Goal: Information Seeking & Learning: Learn about a topic

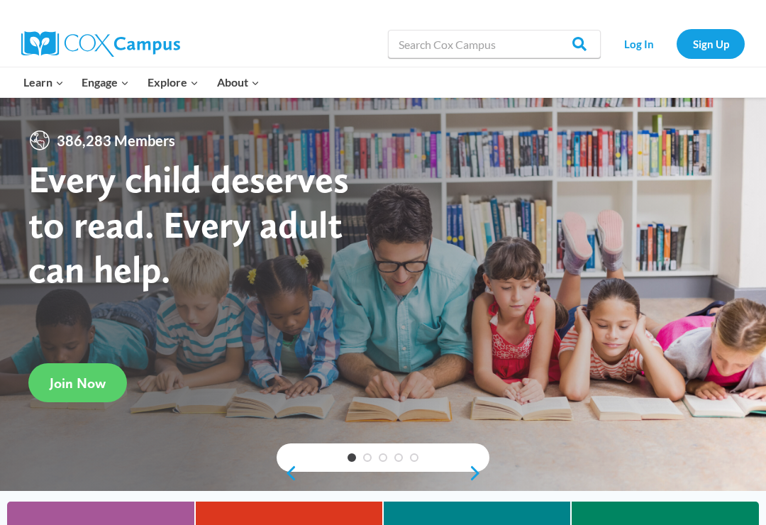
click at [637, 44] on link "Log In" at bounding box center [639, 43] width 62 height 29
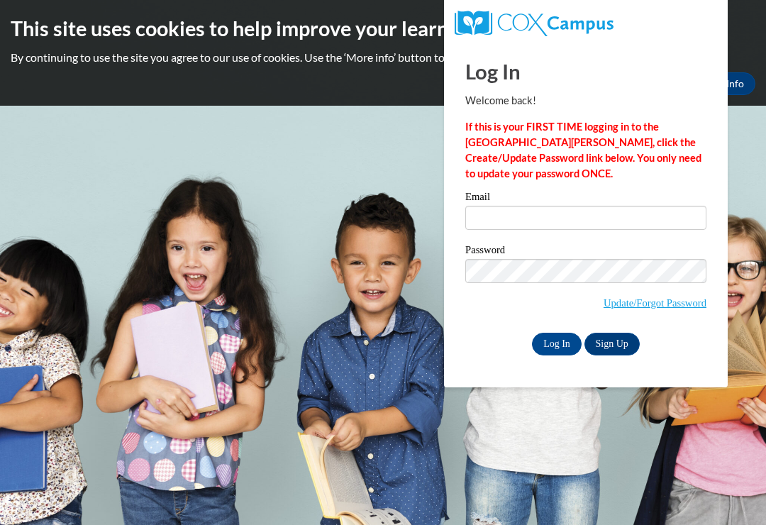
click at [485, 204] on label "Email" at bounding box center [585, 198] width 241 height 14
click at [485, 206] on input "Email" at bounding box center [585, 218] width 241 height 24
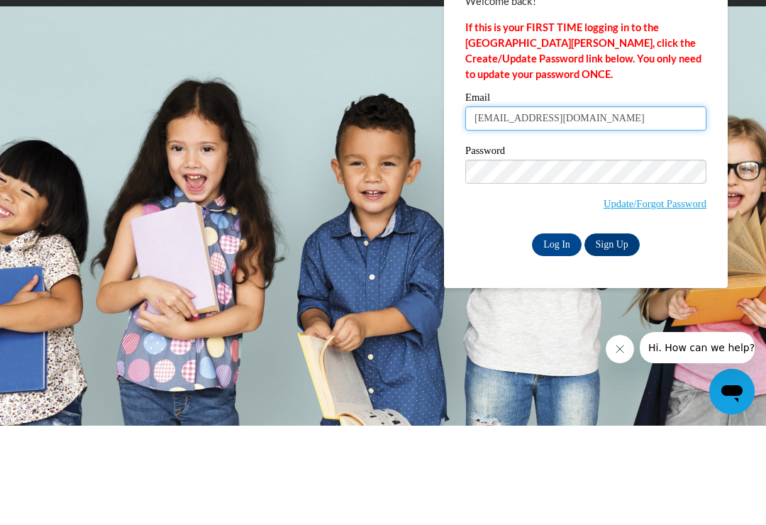
type input "tiffanyburton028@mail.com"
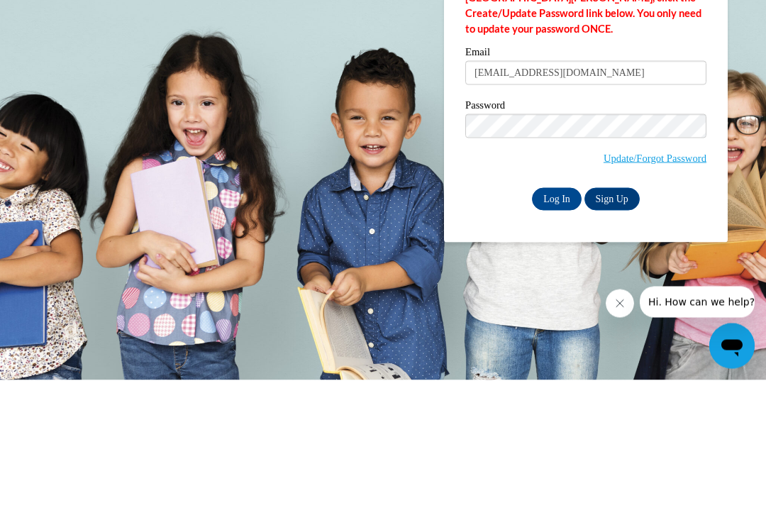
click at [551, 333] on input "Log In" at bounding box center [557, 344] width 50 height 23
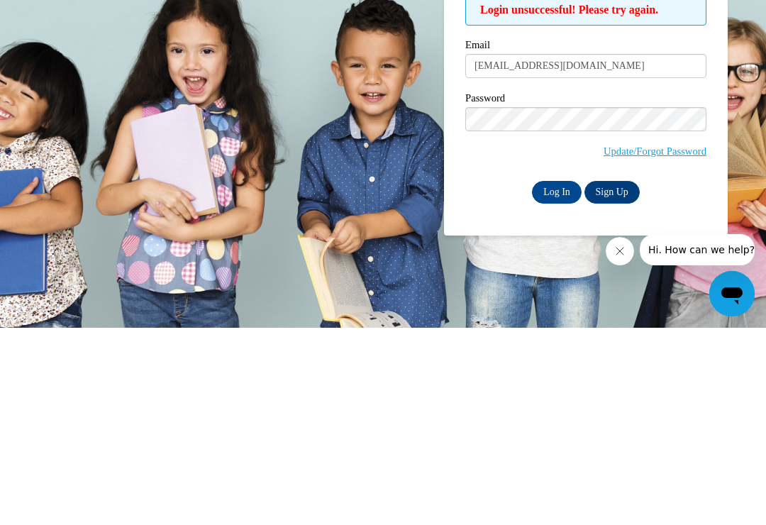
click at [560, 378] on input "Log In" at bounding box center [557, 389] width 50 height 23
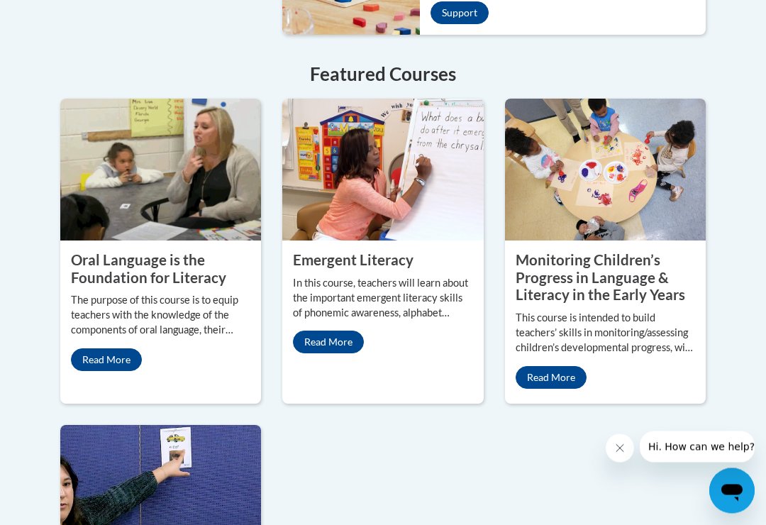
scroll to position [1361, 0]
click at [351, 353] on link "Read More" at bounding box center [328, 341] width 71 height 23
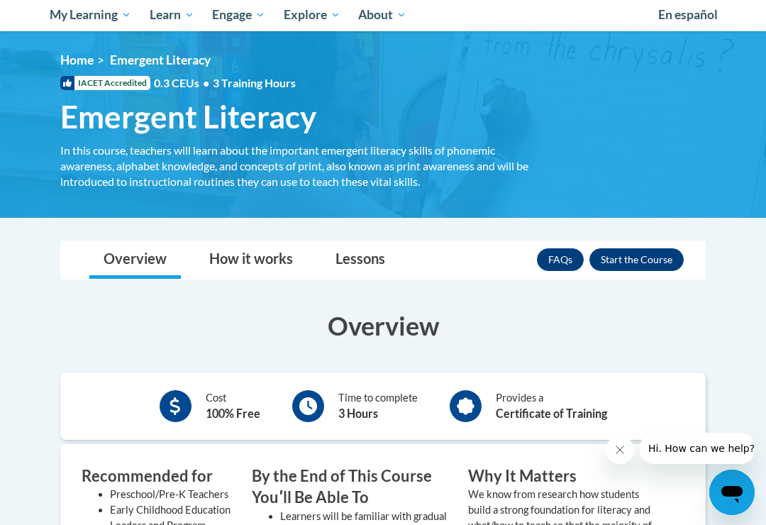
scroll to position [154, 0]
click at [649, 258] on button "Enroll" at bounding box center [636, 259] width 94 height 23
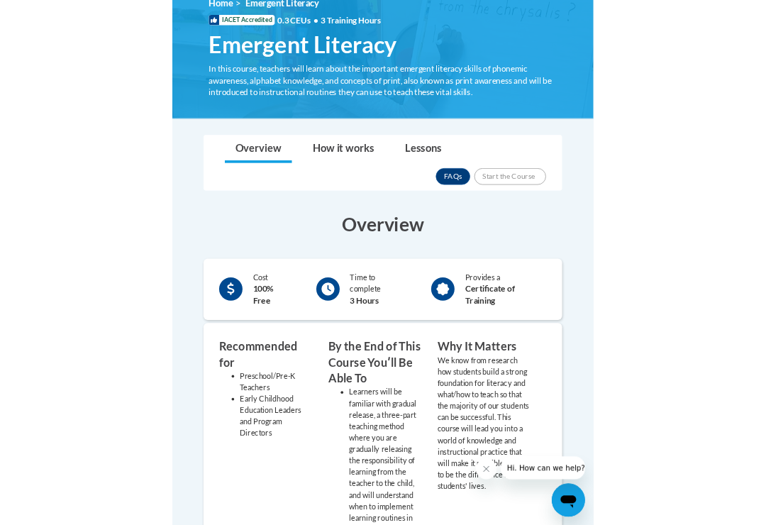
scroll to position [249, 0]
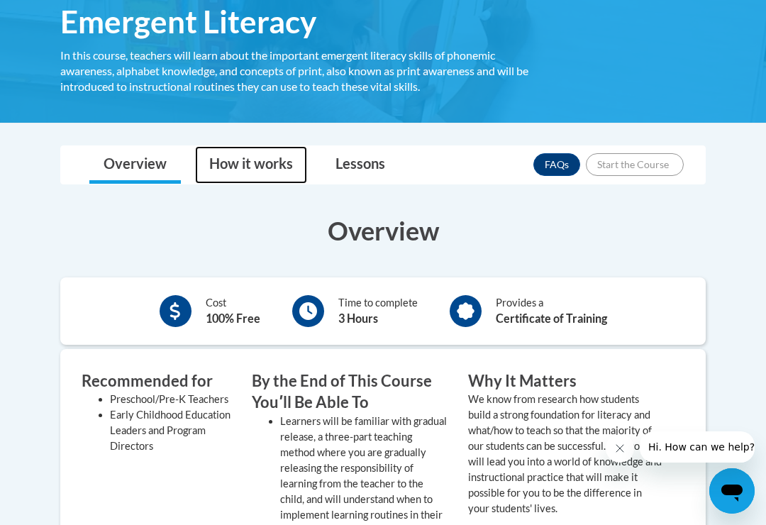
click at [259, 152] on link "How it works" at bounding box center [251, 165] width 112 height 38
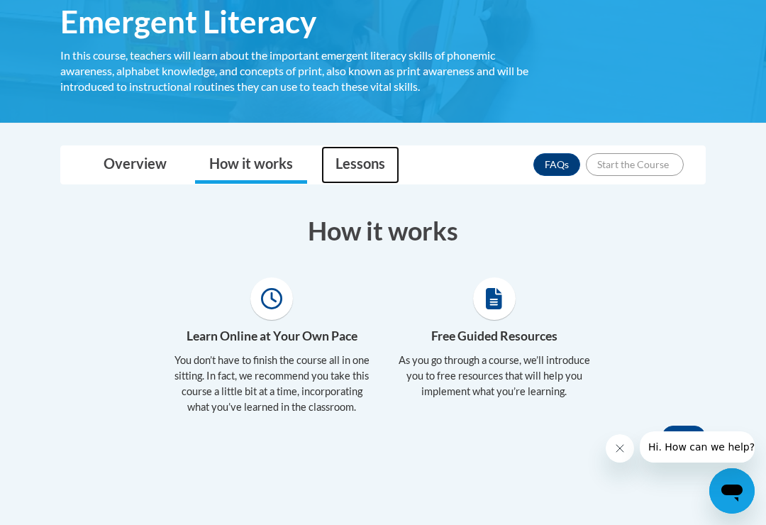
click at [371, 165] on link "Lessons" at bounding box center [360, 165] width 78 height 38
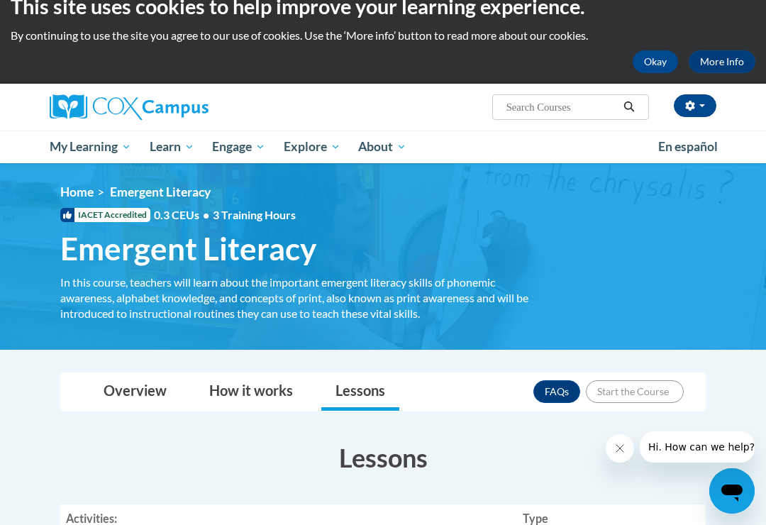
scroll to position [0, 0]
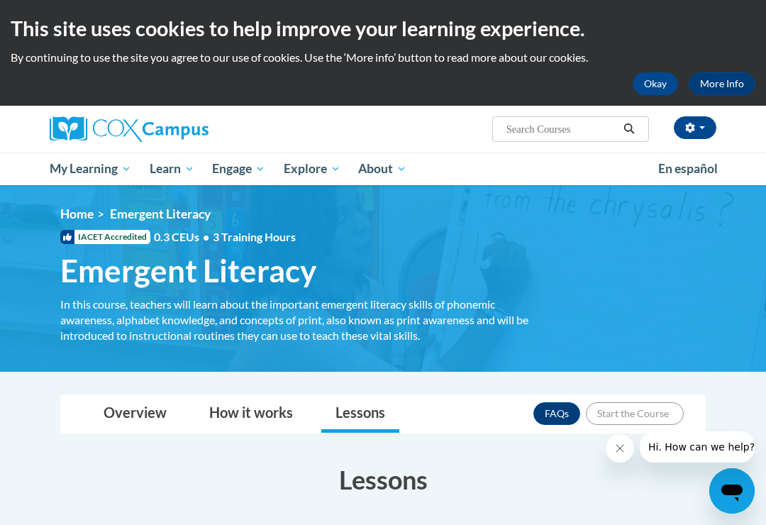
click at [708, 123] on button "button" at bounding box center [695, 127] width 43 height 23
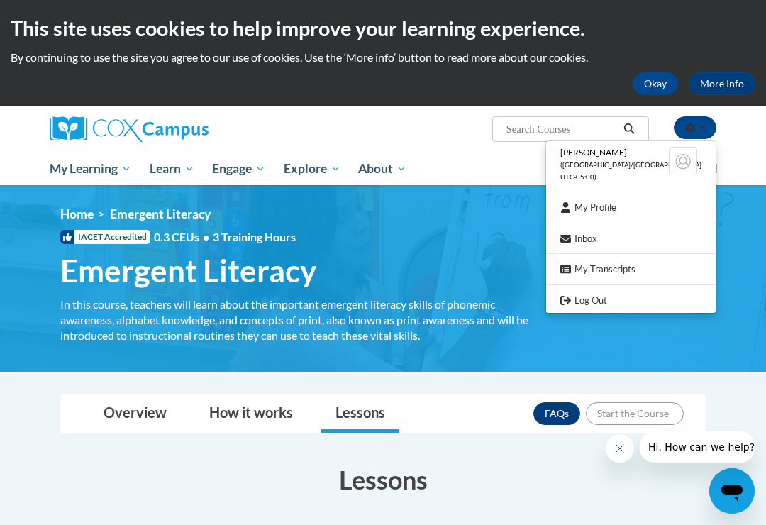
click at [632, 295] on link "Log Out" at bounding box center [630, 300] width 169 height 18
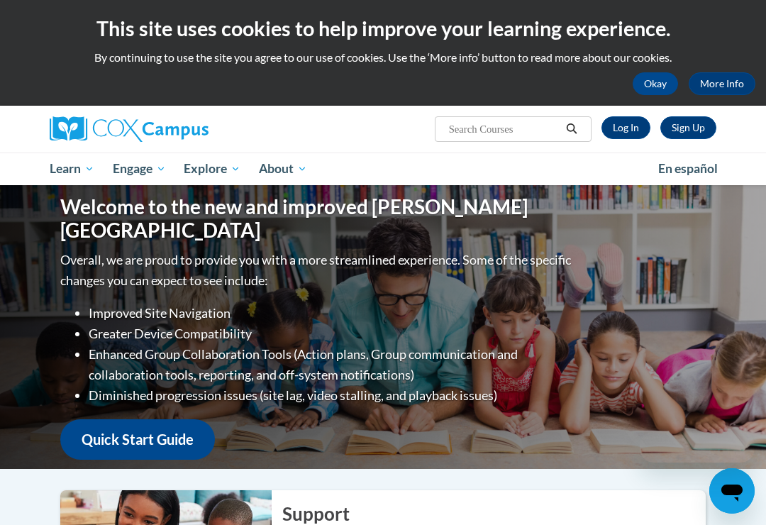
click at [626, 124] on link "Log In" at bounding box center [625, 127] width 49 height 23
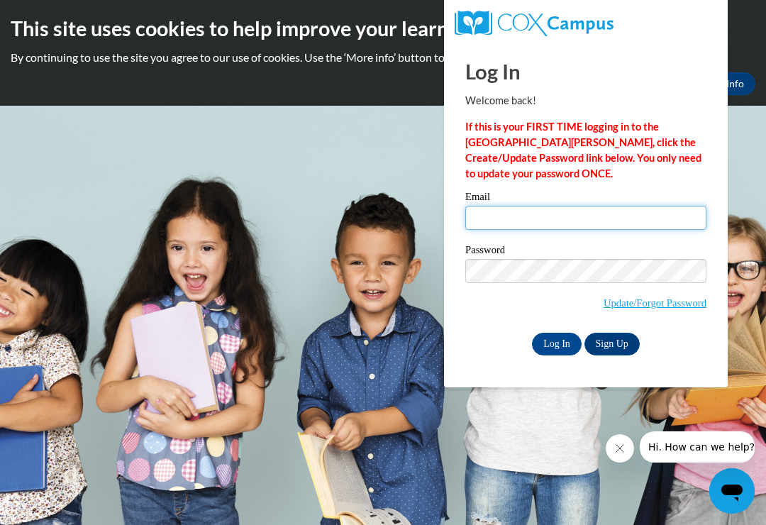
click at [508, 214] on input "Email" at bounding box center [585, 218] width 241 height 24
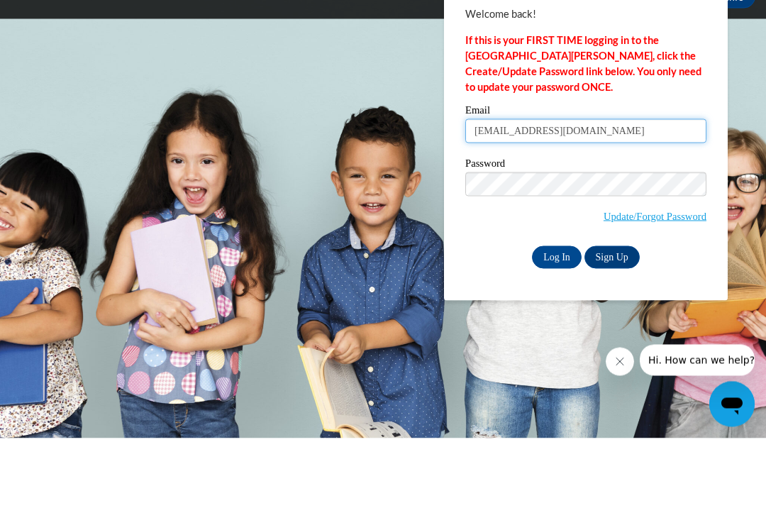
type input "tiffanyburton028@mail.com"
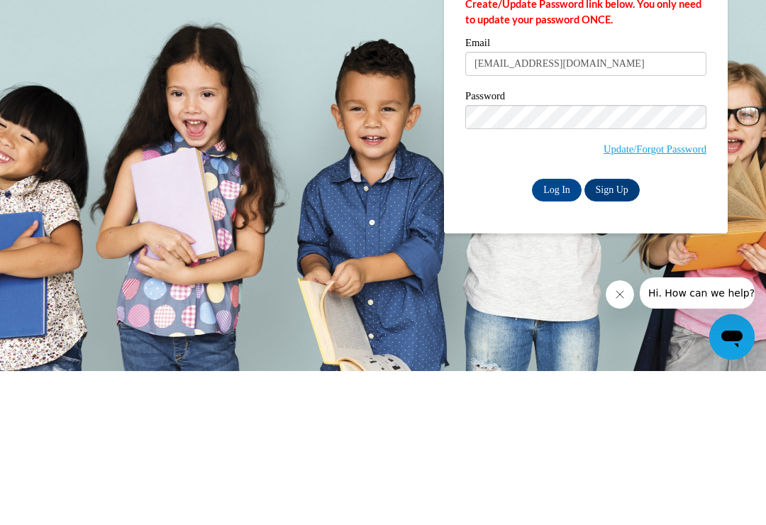
click at [559, 333] on input "Log In" at bounding box center [557, 344] width 50 height 23
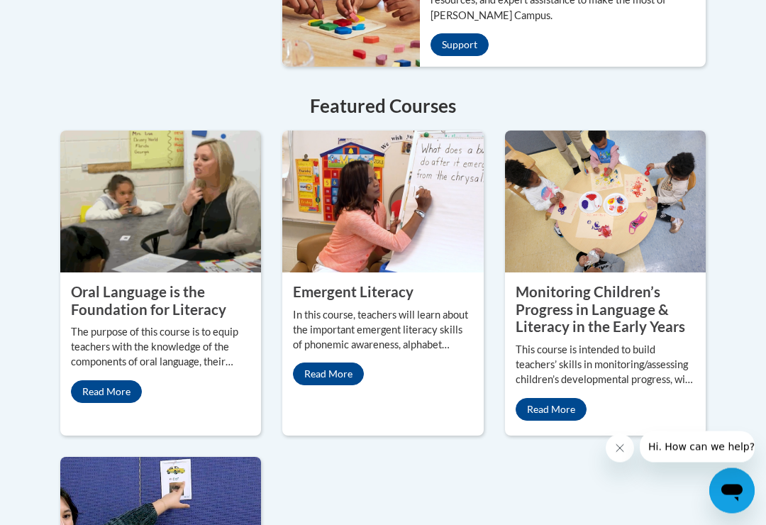
scroll to position [1329, 0]
click at [346, 385] on link "Read More" at bounding box center [328, 373] width 71 height 23
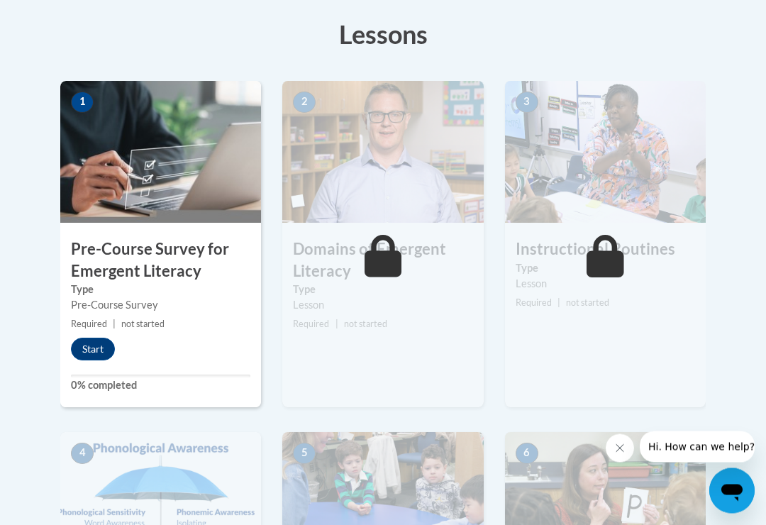
scroll to position [396, 0]
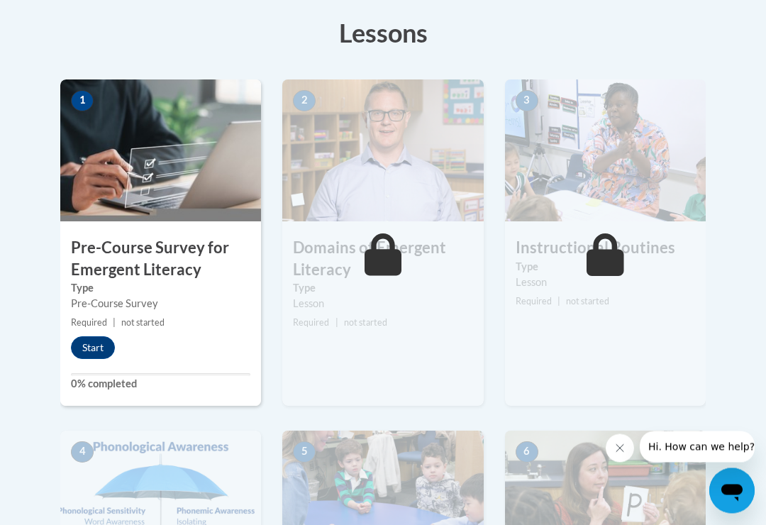
click at [99, 344] on button "Start" at bounding box center [93, 348] width 44 height 23
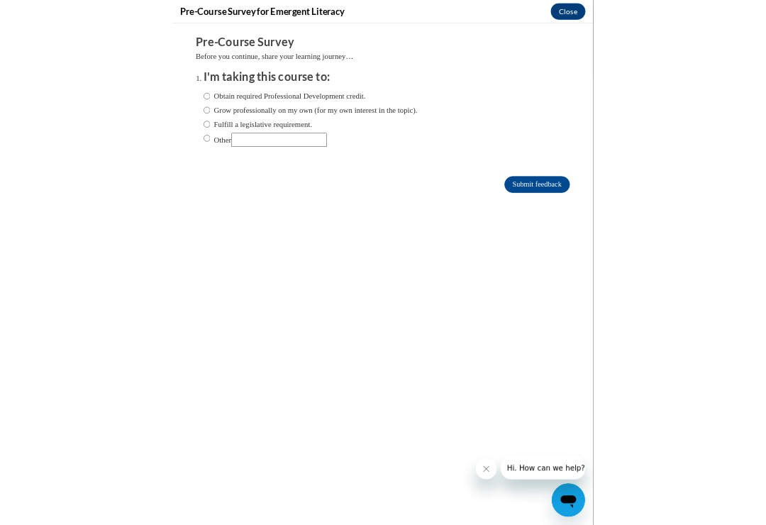
scroll to position [397, 0]
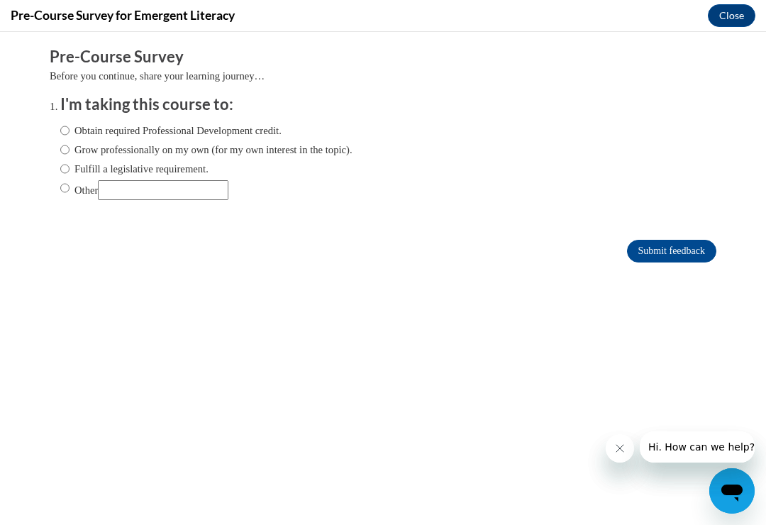
click at [62, 131] on input "Obtain required Professional Development credit." at bounding box center [64, 131] width 9 height 16
radio input "true"
click at [669, 246] on input "Submit feedback" at bounding box center [671, 251] width 89 height 23
click at [657, 252] on input "Submit feedback" at bounding box center [671, 251] width 89 height 23
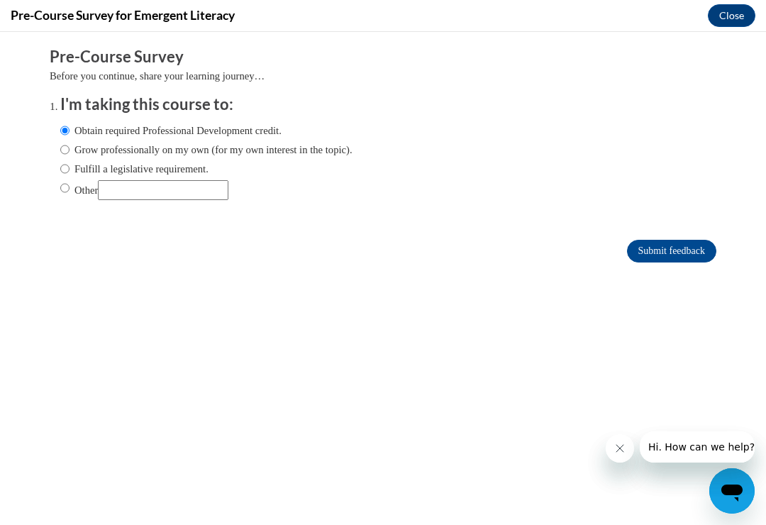
click at [666, 250] on input "Submit feedback" at bounding box center [671, 251] width 89 height 23
click at [651, 251] on input "Submit feedback" at bounding box center [671, 251] width 89 height 23
click at [682, 245] on input "Submit feedback" at bounding box center [671, 251] width 89 height 23
click at [683, 247] on input "Submit feedback" at bounding box center [671, 251] width 89 height 23
click at [462, 303] on div "Comments Pre-Course Survey Before you continue, share your learning journey… I'…" at bounding box center [383, 197] width 688 height 330
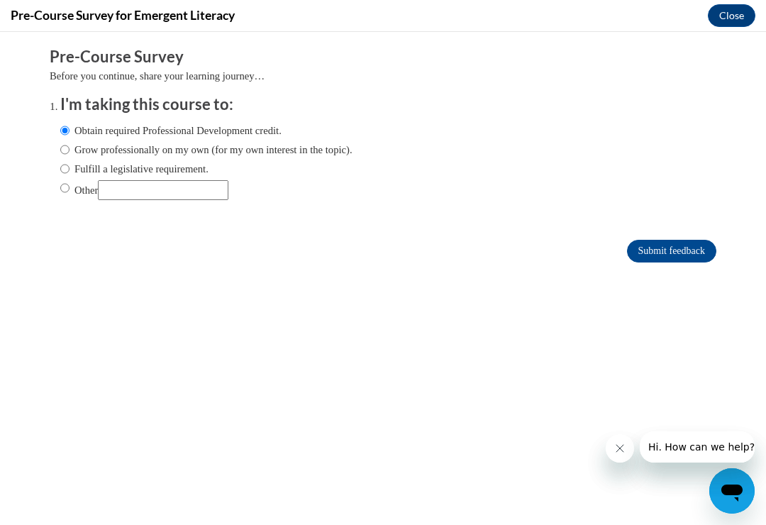
click at [68, 144] on input "Grow professionally on my own (for my own interest in the topic)." at bounding box center [64, 150] width 9 height 16
radio input "true"
click at [68, 125] on input "Obtain required Professional Development credit." at bounding box center [64, 131] width 9 height 16
radio input "true"
click at [678, 251] on input "Submit feedback" at bounding box center [671, 251] width 89 height 23
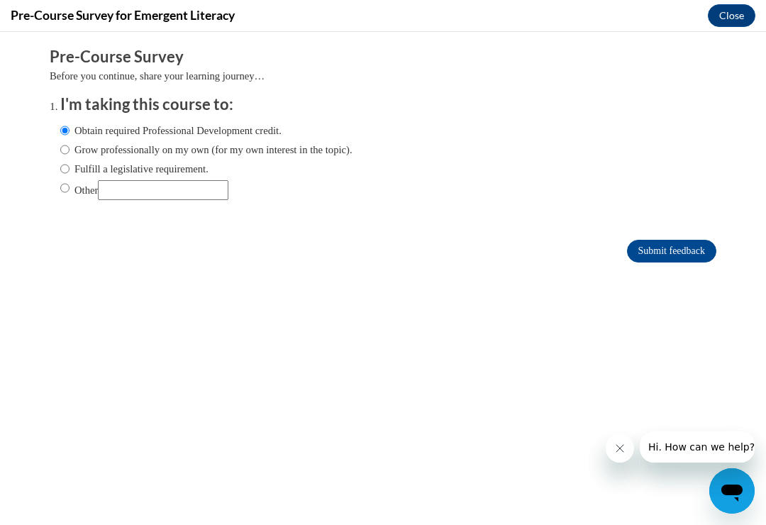
click at [679, 254] on input "Submit feedback" at bounding box center [671, 251] width 89 height 23
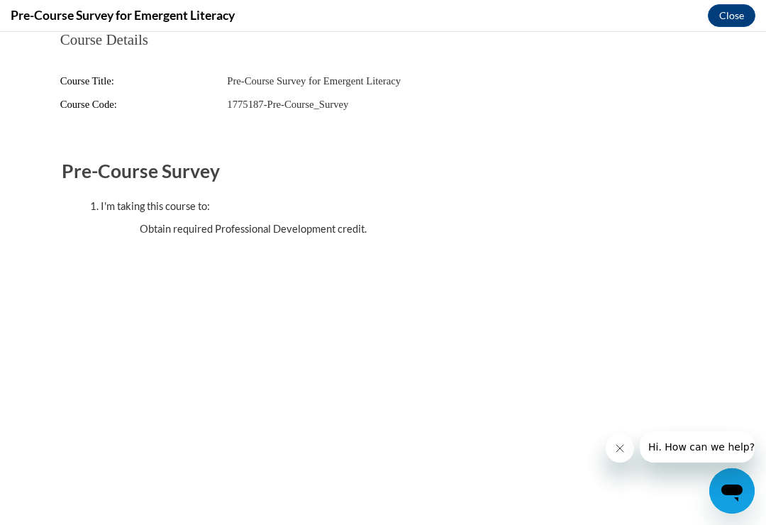
scroll to position [1167, 0]
click at [738, 13] on button "Close" at bounding box center [732, 15] width 48 height 23
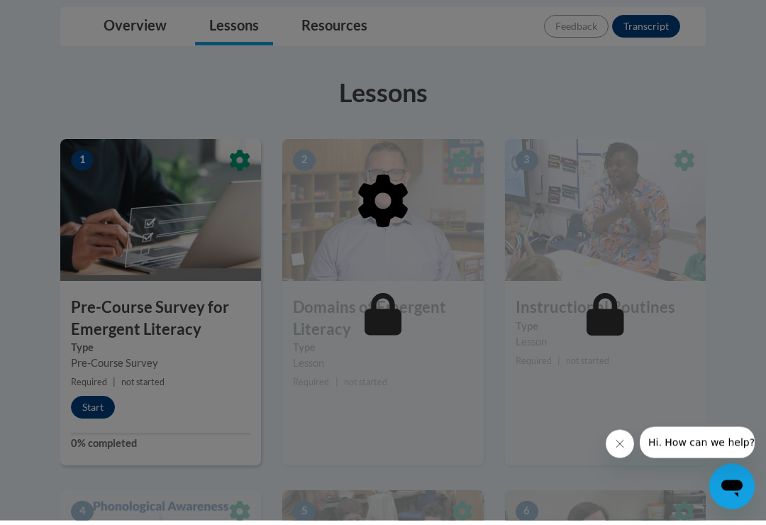
scroll to position [337, 0]
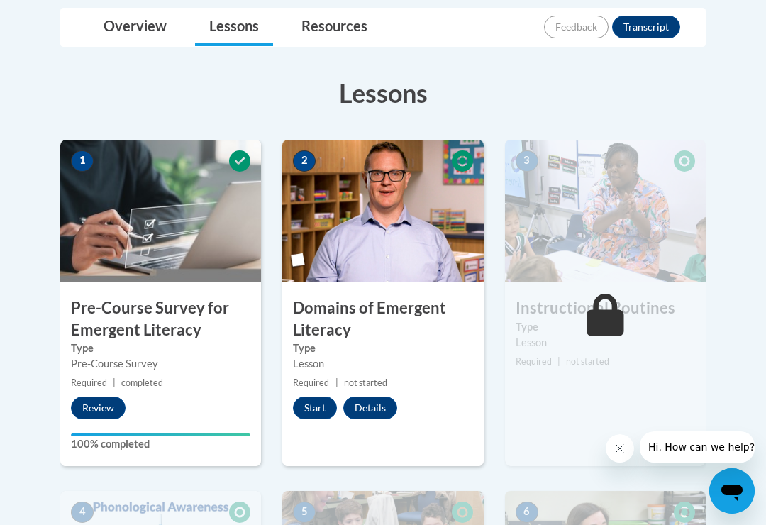
click at [320, 399] on button "Start" at bounding box center [315, 407] width 44 height 23
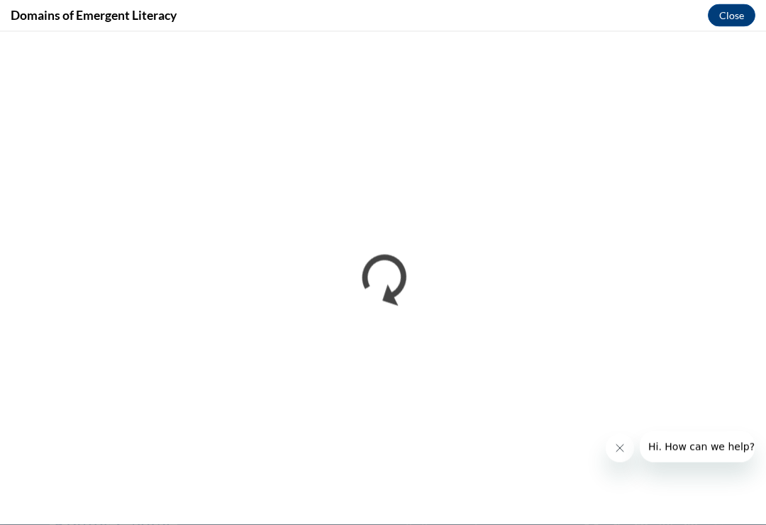
scroll to position [1167, 0]
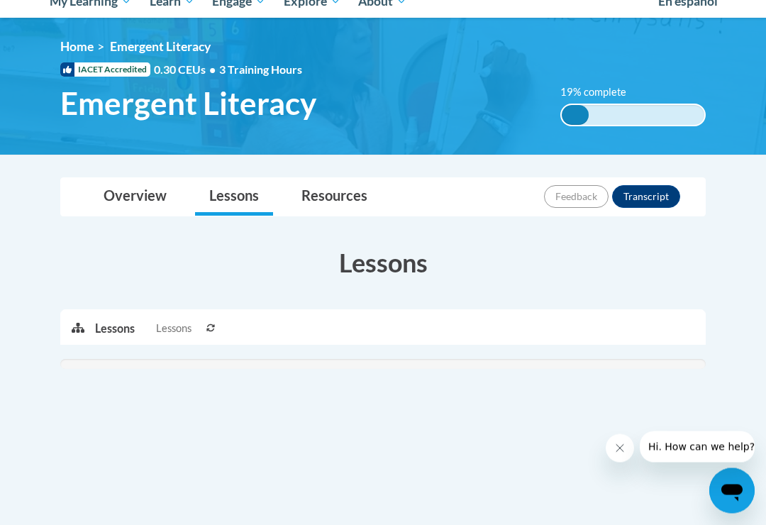
scroll to position [135, 0]
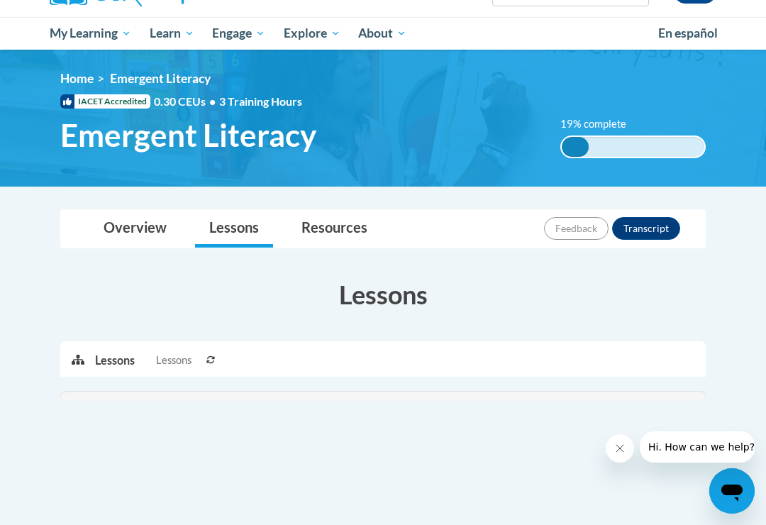
click at [663, 220] on button "Transcript" at bounding box center [646, 228] width 68 height 23
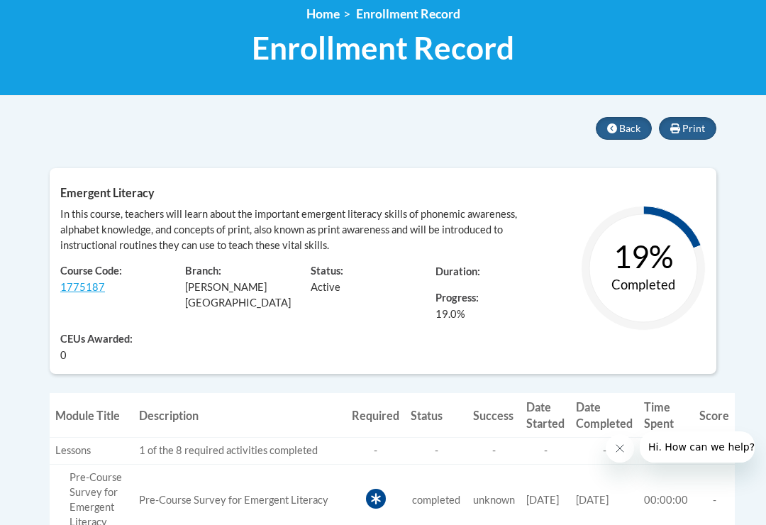
scroll to position [201, 0]
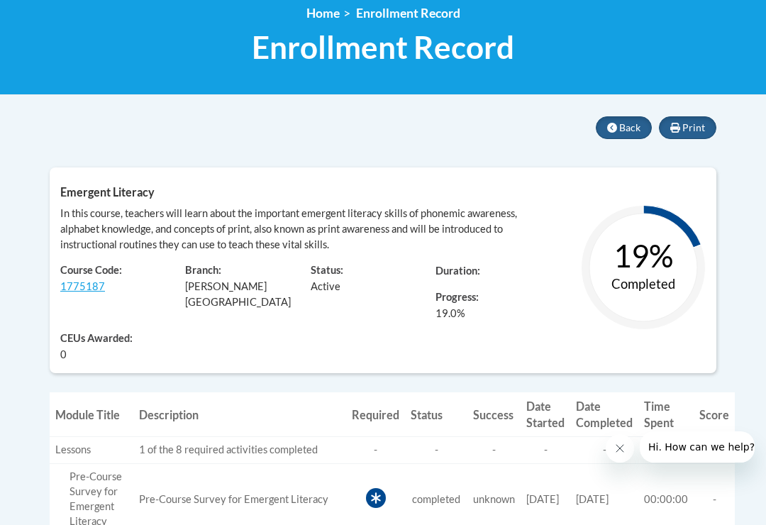
click at [646, 270] on text "19%" at bounding box center [643, 255] width 60 height 37
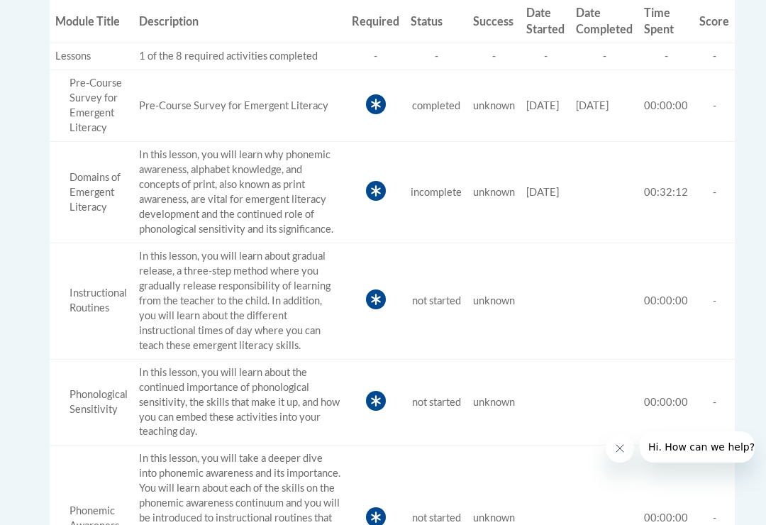
scroll to position [577, 0]
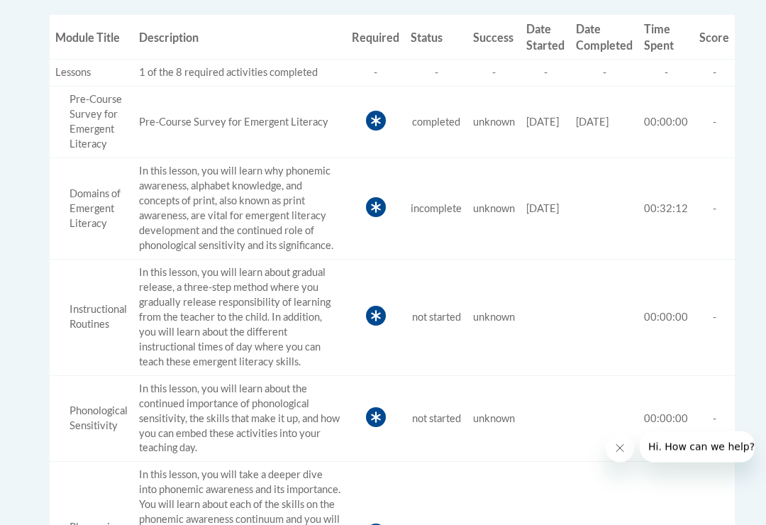
click at [498, 311] on span "unknown" at bounding box center [494, 317] width 42 height 12
click at [386, 308] on td "Required" at bounding box center [375, 317] width 59 height 116
click at [378, 306] on icon at bounding box center [376, 316] width 20 height 20
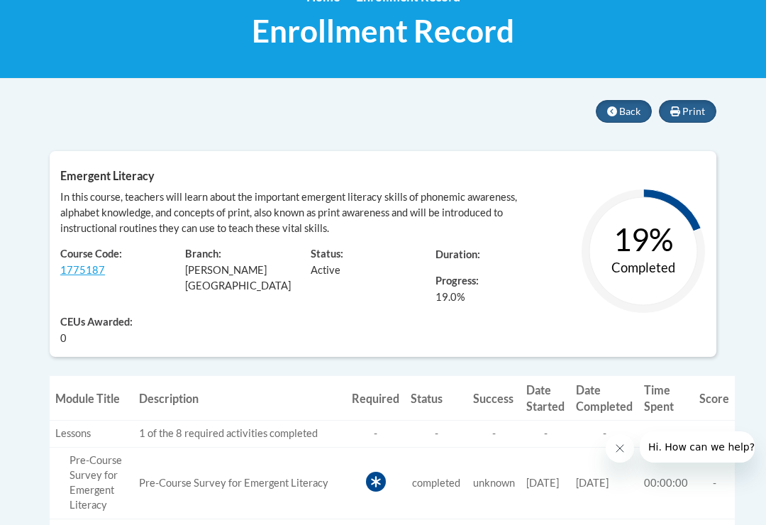
scroll to position [225, 0]
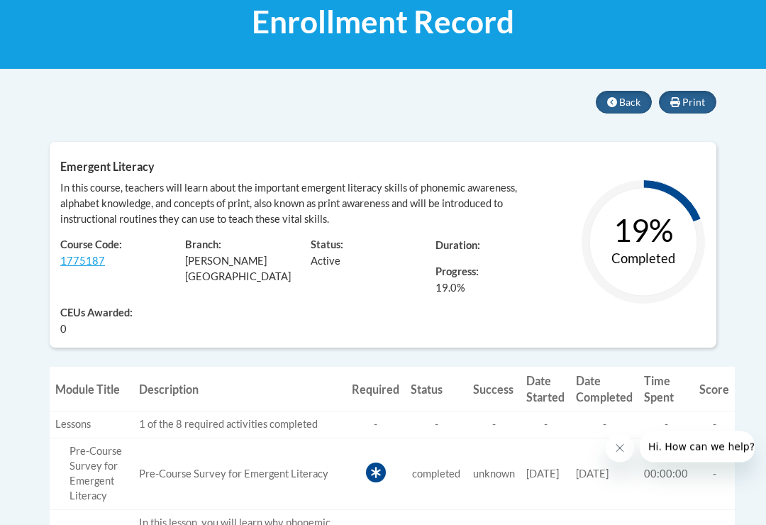
click at [99, 255] on link "1775187" at bounding box center [82, 261] width 45 height 12
click at [216, 262] on span "COX Campus" at bounding box center [238, 269] width 106 height 28
click at [668, 223] on text "19%" at bounding box center [643, 230] width 60 height 37
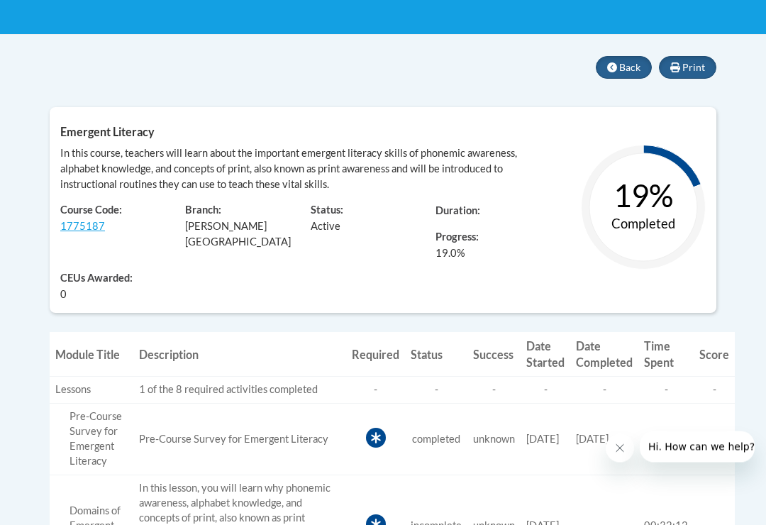
scroll to position [264, 0]
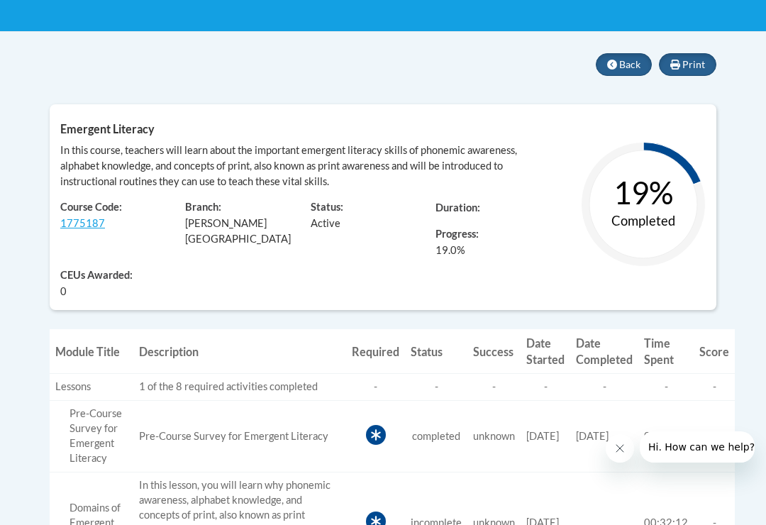
click at [380, 339] on th "Required" at bounding box center [375, 351] width 59 height 45
click at [436, 347] on th "Status" at bounding box center [436, 351] width 62 height 45
click at [494, 347] on th "Success" at bounding box center [493, 351] width 53 height 45
click at [551, 352] on th "Date Started" at bounding box center [545, 351] width 50 height 45
click at [634, 343] on th "Date Completed" at bounding box center [604, 351] width 68 height 45
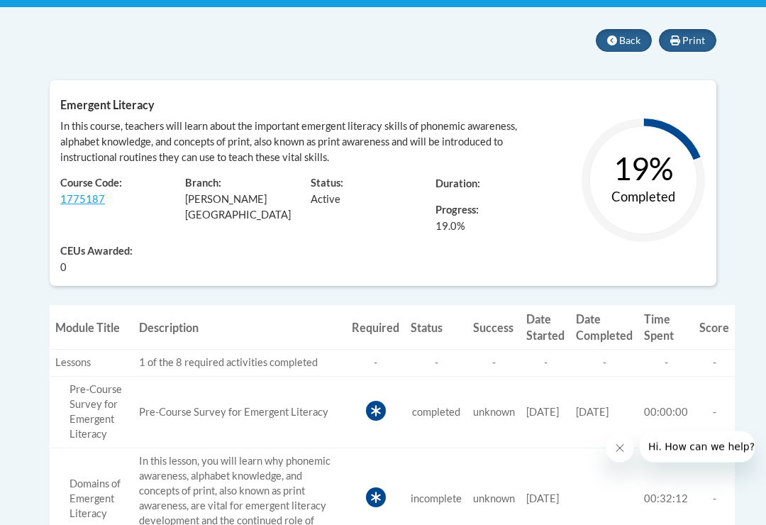
scroll to position [288, 0]
click at [623, 38] on span "Back" at bounding box center [629, 40] width 21 height 12
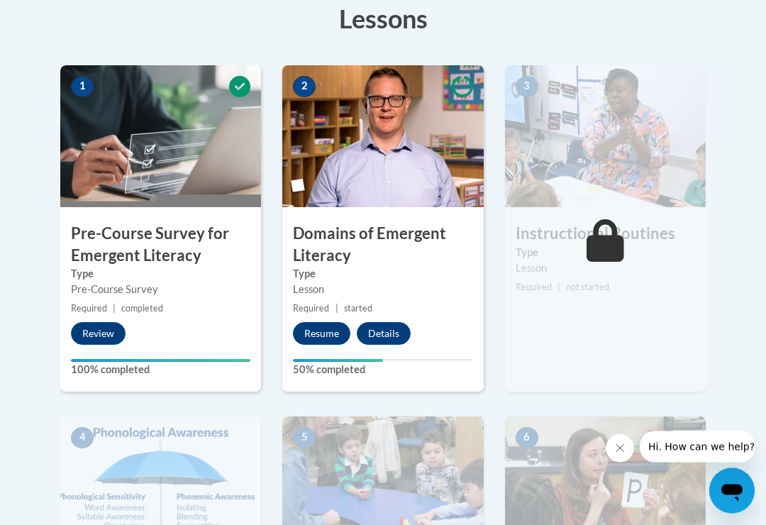
scroll to position [413, 0]
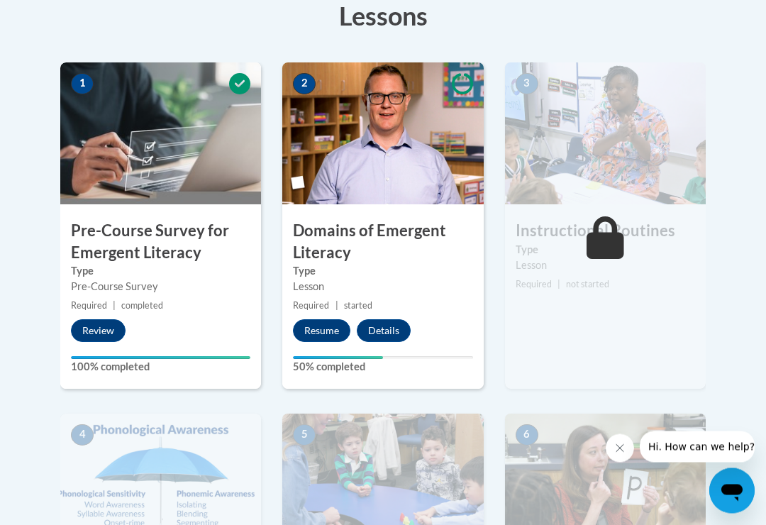
click at [328, 325] on button "Resume" at bounding box center [321, 331] width 57 height 23
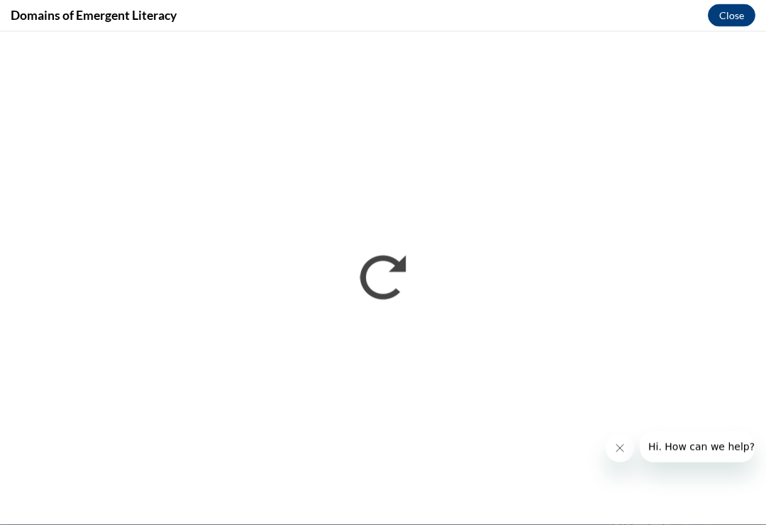
scroll to position [1167, 0]
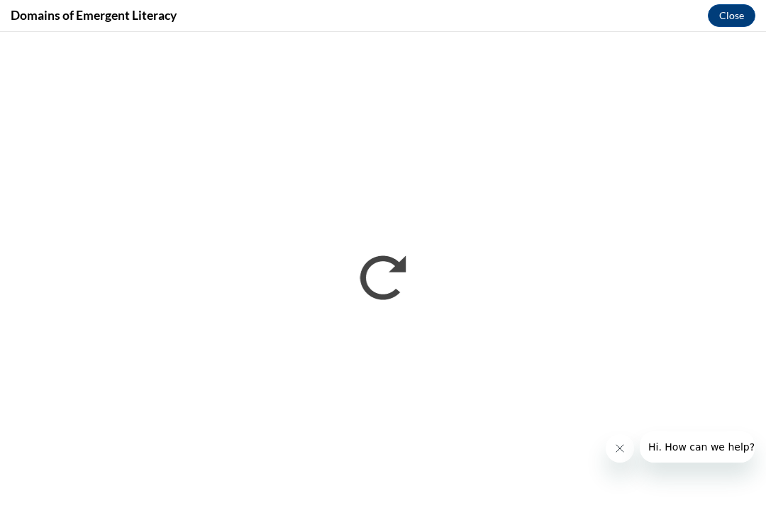
click at [734, 4] on button "Close" at bounding box center [732, 15] width 48 height 23
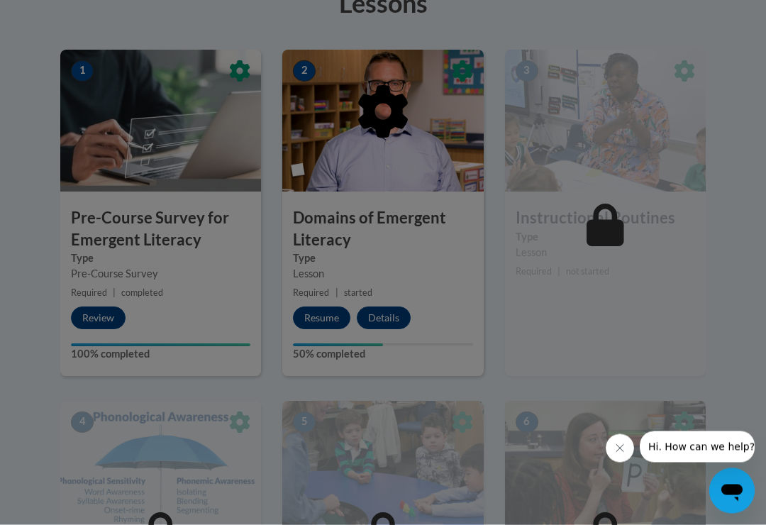
scroll to position [427, 0]
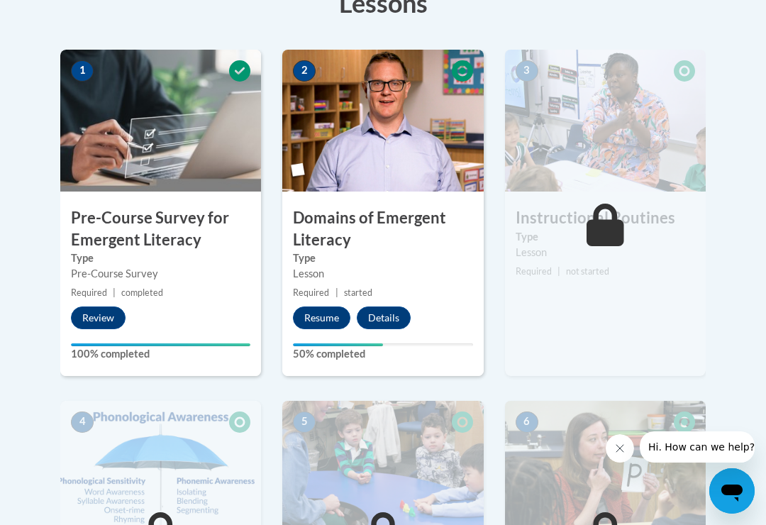
click at [391, 314] on button "Details" at bounding box center [384, 317] width 54 height 23
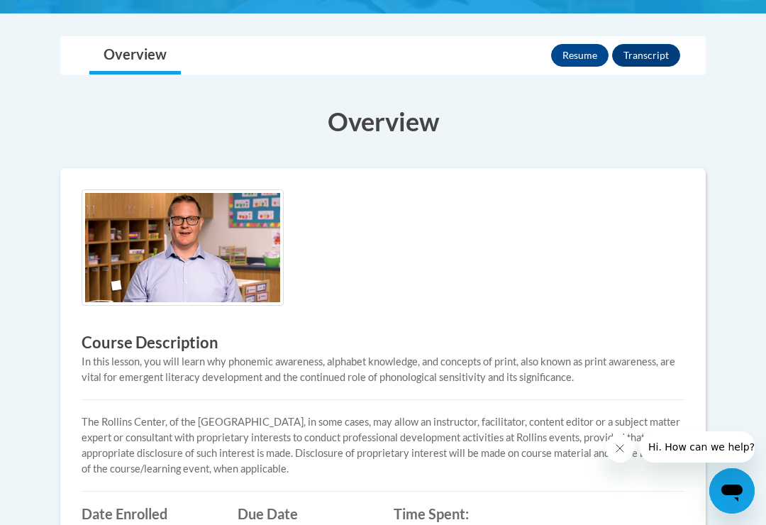
scroll to position [245, 0]
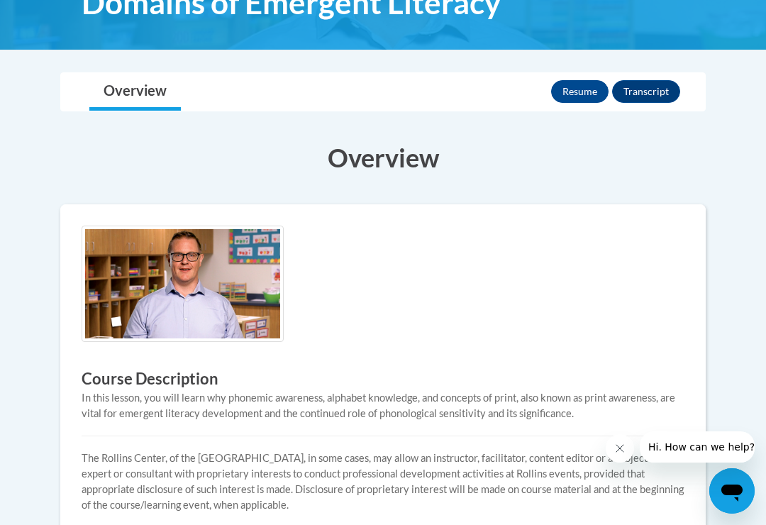
click at [588, 93] on button "Resume" at bounding box center [579, 91] width 57 height 23
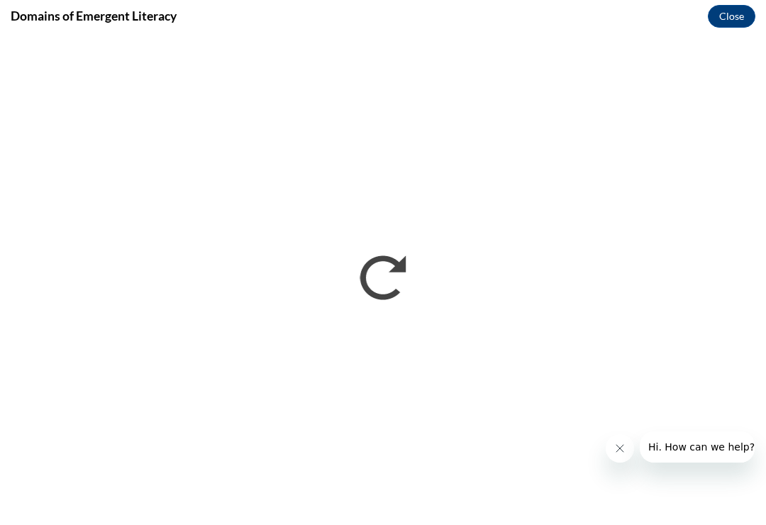
scroll to position [0, 0]
click at [617, 440] on button "Close message from company" at bounding box center [619, 448] width 28 height 28
